Goal: Register for event/course

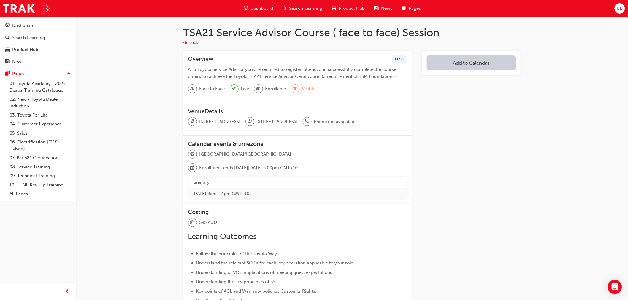
drag, startPoint x: 298, startPoint y: 170, endPoint x: 358, endPoint y: 168, distance: 60.5
click at [298, 168] on span "Enrollment ends [DATE][DATE] 5:00pm GMT+10" at bounding box center [248, 168] width 98 height 7
drag, startPoint x: 359, startPoint y: 170, endPoint x: 353, endPoint y: 172, distance: 6.4
click at [298, 170] on span "Enrollment ends [DATE][DATE] 5:00pm GMT+10" at bounding box center [248, 168] width 98 height 7
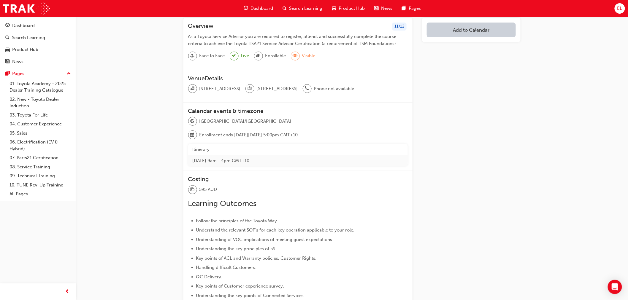
click at [321, 180] on h3 "Costing" at bounding box center [298, 179] width 220 height 7
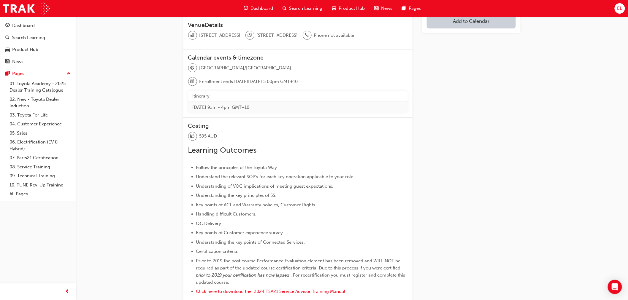
scroll to position [66, 0]
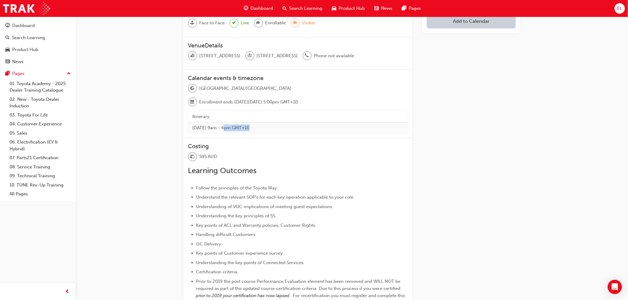
drag, startPoint x: 225, startPoint y: 126, endPoint x: 294, endPoint y: 133, distance: 69.4
click at [294, 133] on td "[DATE] 9am - 4pm GMT+10" at bounding box center [298, 127] width 220 height 11
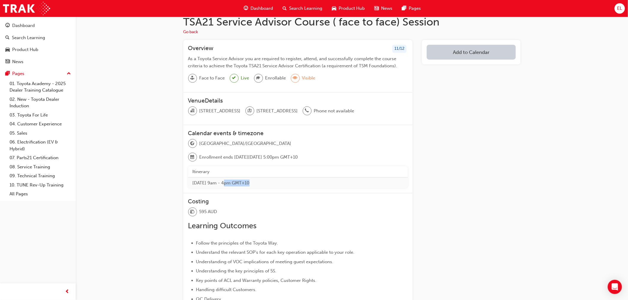
scroll to position [0, 0]
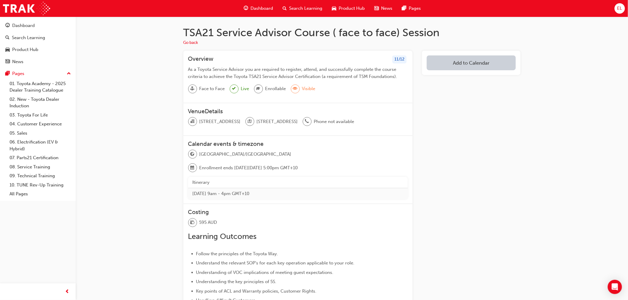
click at [331, 87] on div "Face to Face Live Enrollable Visible" at bounding box center [298, 92] width 220 height 14
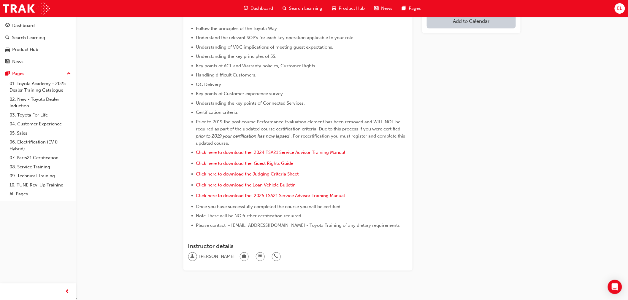
scroll to position [242, 0]
